Goal: Information Seeking & Learning: Find specific page/section

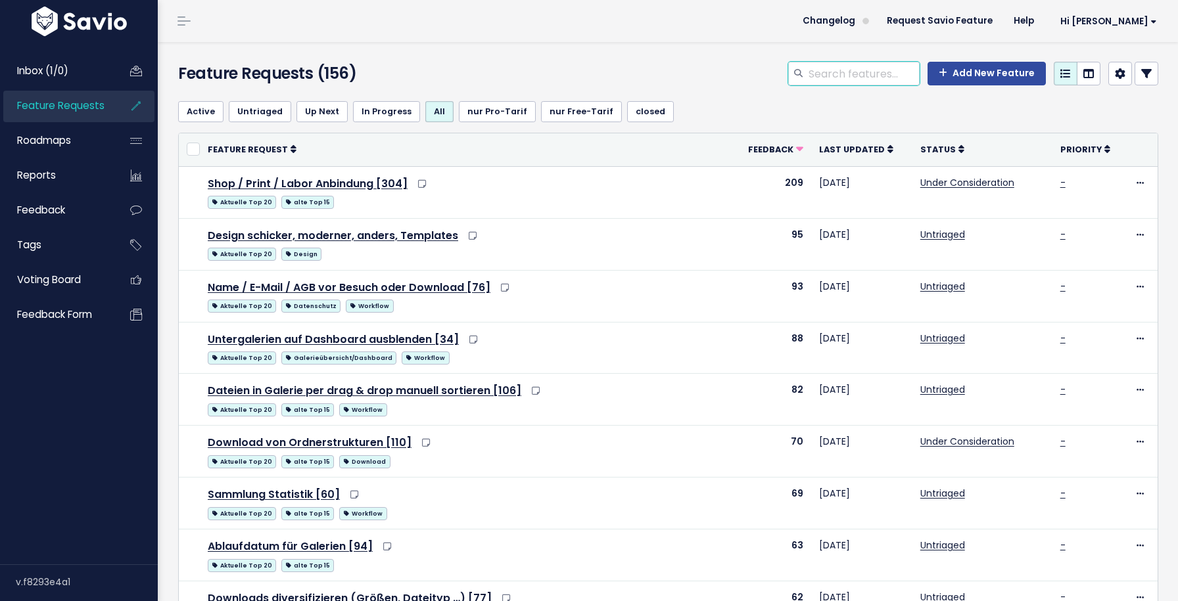
click at [822, 74] on input "search" at bounding box center [863, 74] width 112 height 24
type input "kopieren"
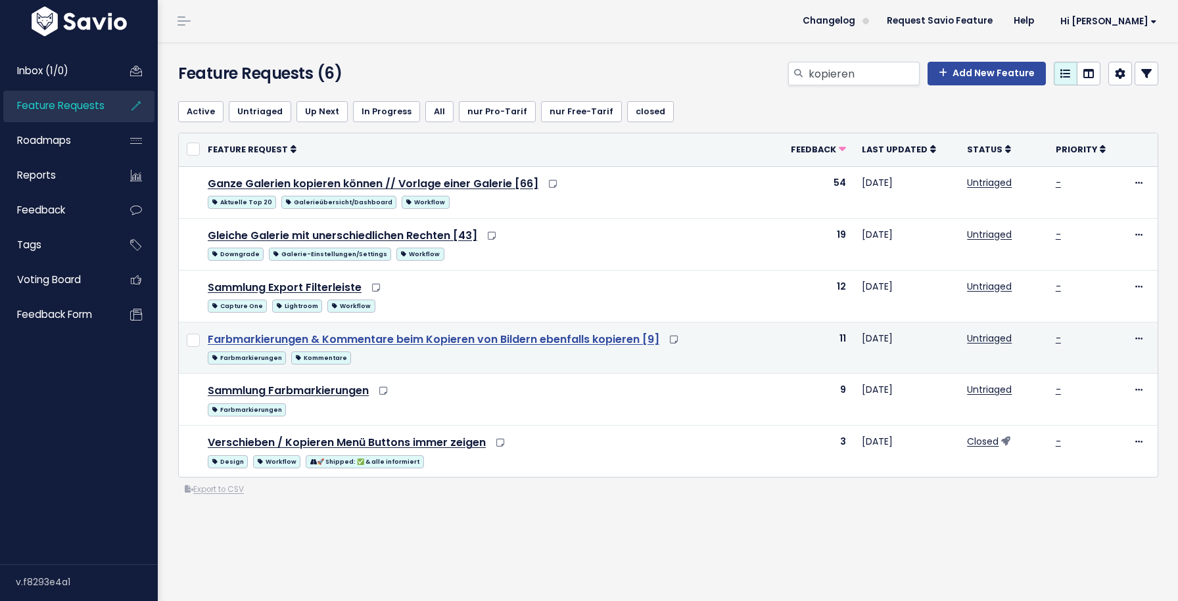
click at [422, 342] on link "Farbmarkierungen & Kommentare beim Kopieren von Bildern ebenfalls kopieren [9]" at bounding box center [434, 339] width 452 height 15
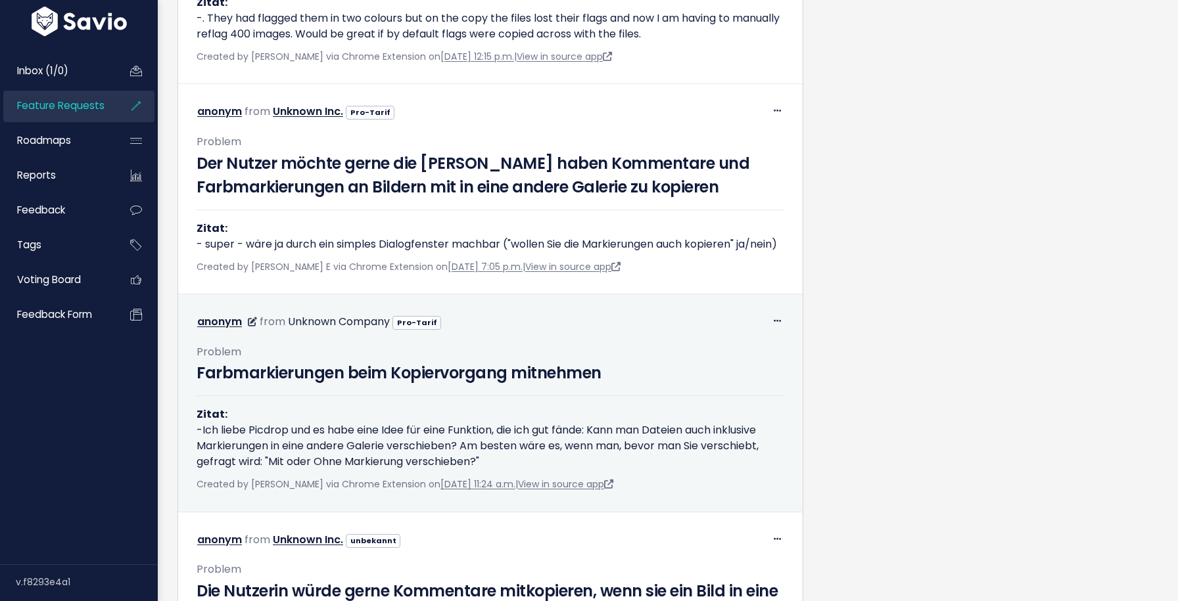
scroll to position [868, 0]
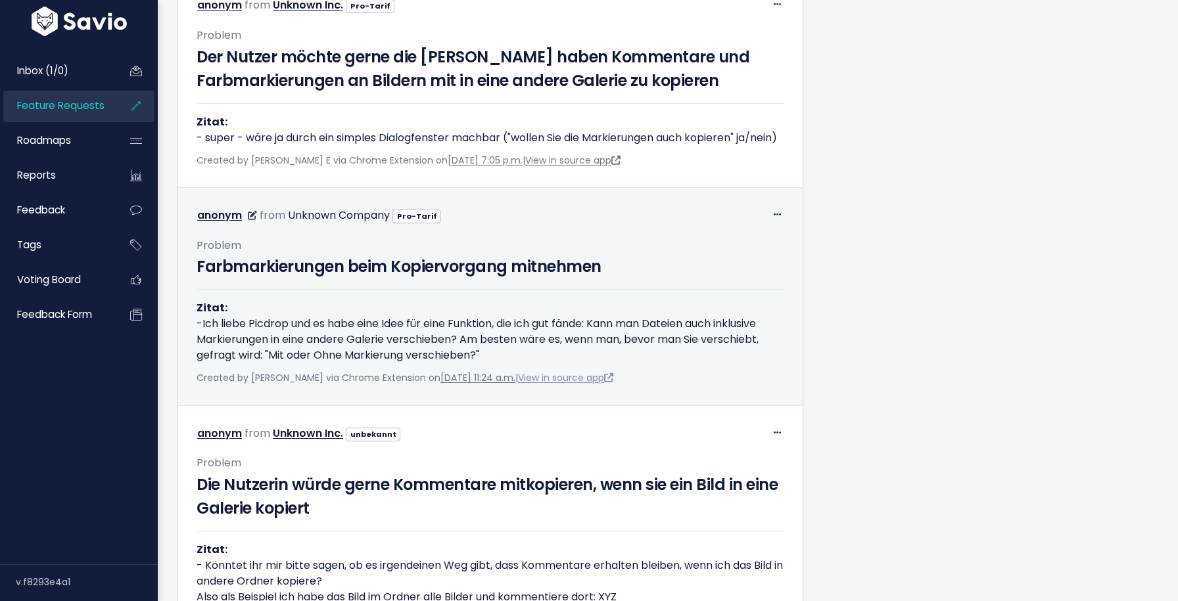
click at [591, 385] on link "View in source app" at bounding box center [565, 377] width 95 height 13
